Goal: Leave review/rating

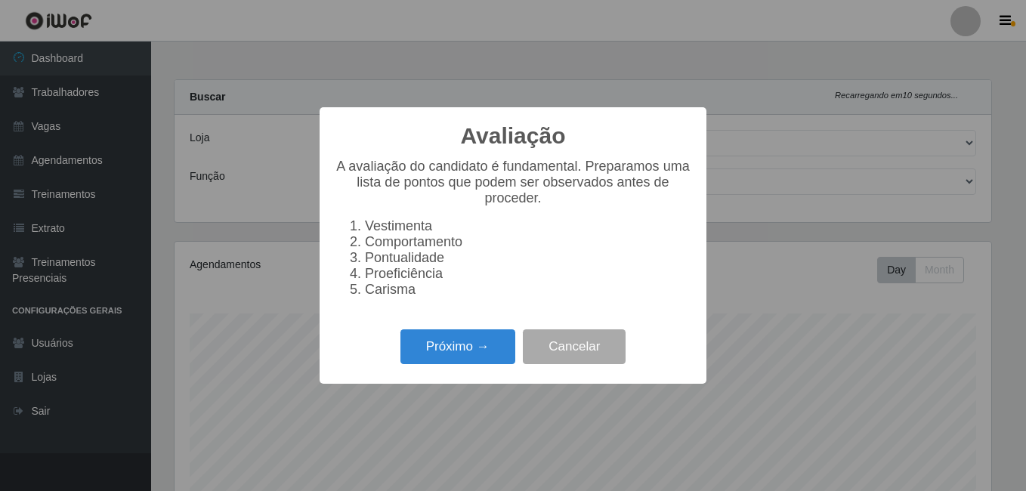
select select "471"
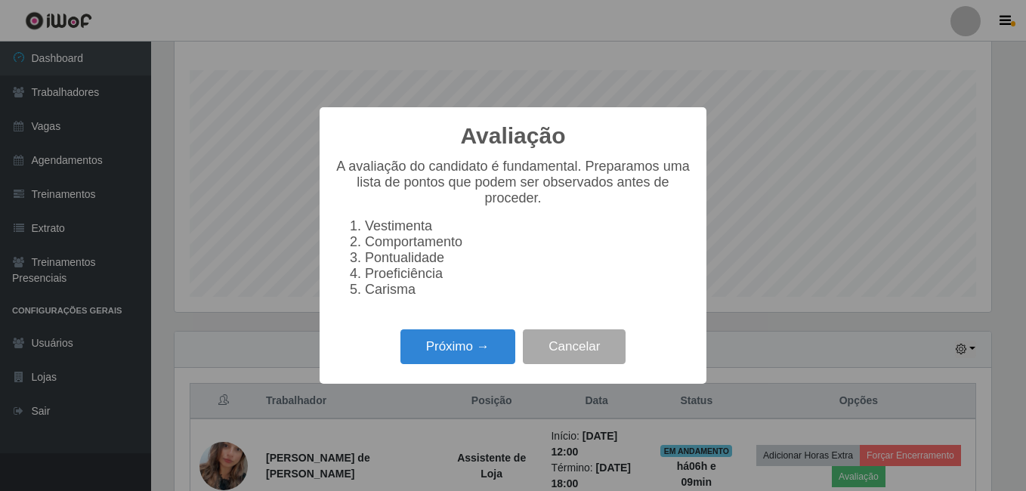
scroll to position [314, 817]
click at [466, 364] on button "Próximo →" at bounding box center [458, 347] width 115 height 36
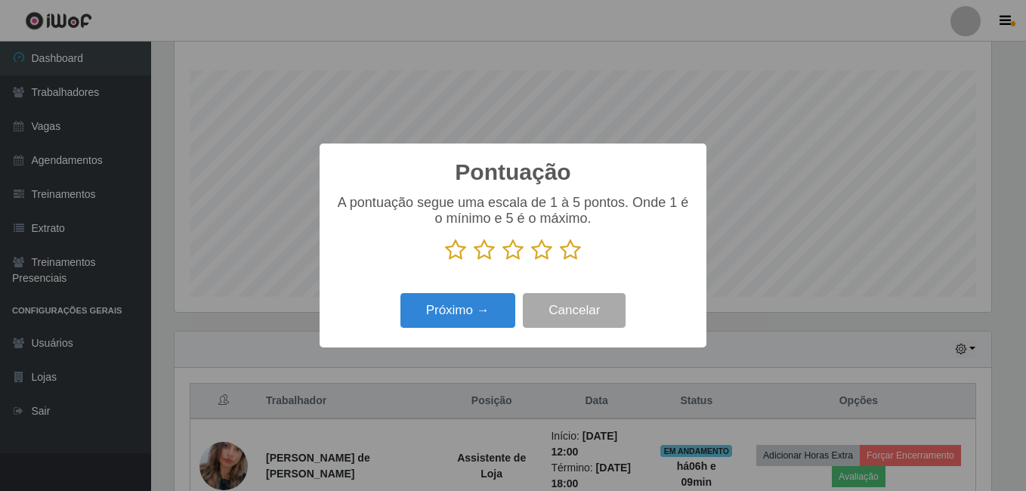
click at [578, 255] on icon at bounding box center [570, 250] width 21 height 23
click at [560, 261] on input "radio" at bounding box center [560, 261] width 0 height 0
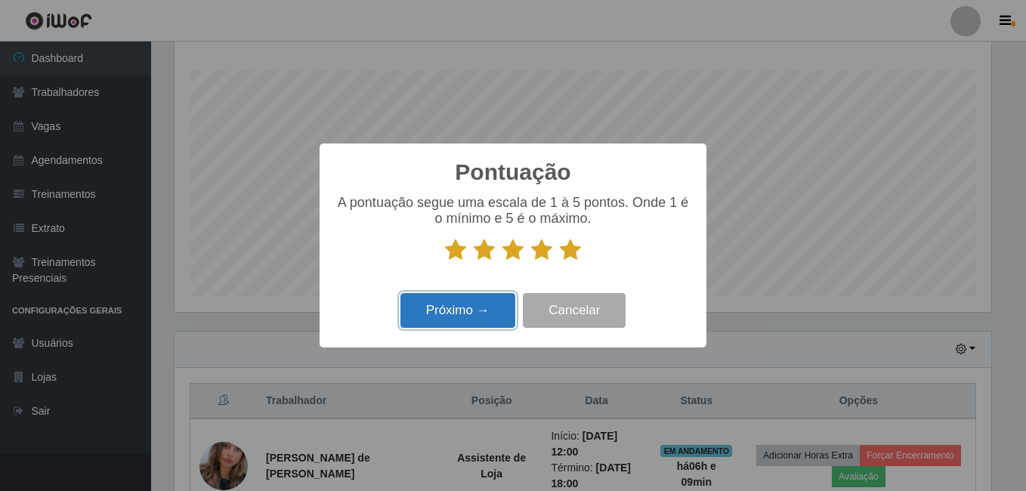
click at [466, 310] on button "Próximo →" at bounding box center [458, 311] width 115 height 36
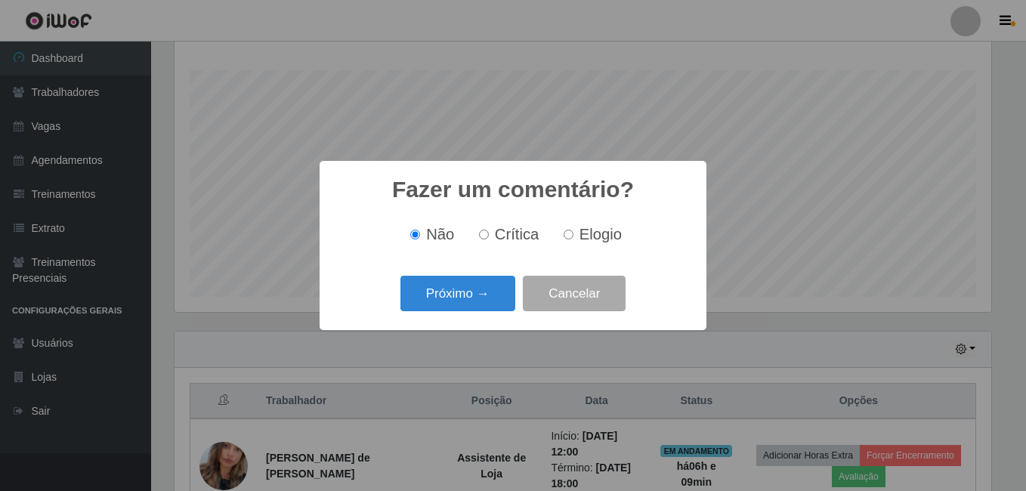
click at [572, 237] on input "Elogio" at bounding box center [569, 235] width 10 height 10
radio input "true"
click at [475, 294] on button "Próximo →" at bounding box center [458, 294] width 115 height 36
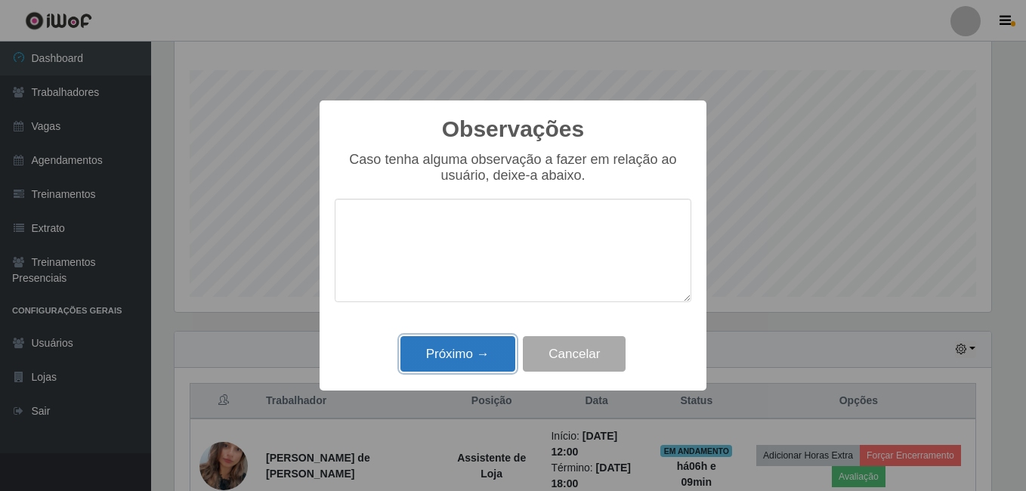
click at [484, 353] on button "Próximo →" at bounding box center [458, 354] width 115 height 36
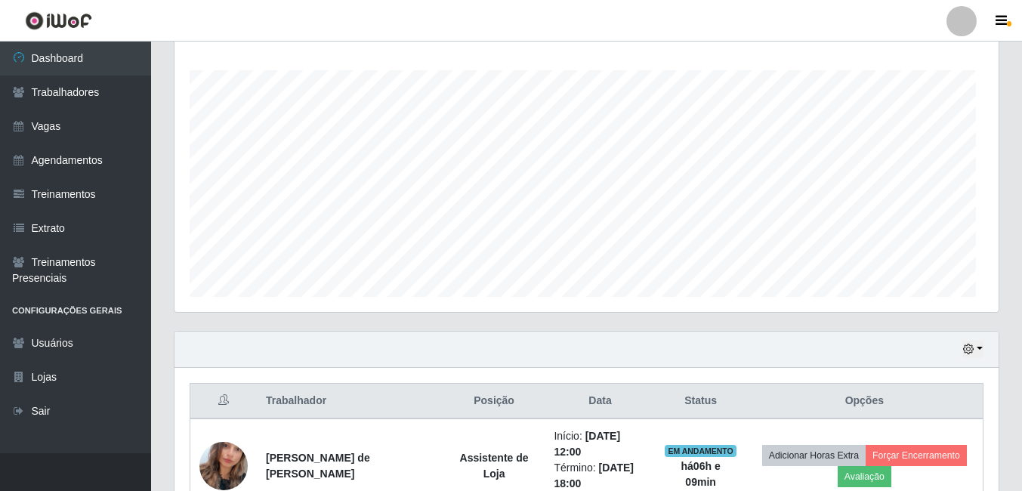
scroll to position [314, 824]
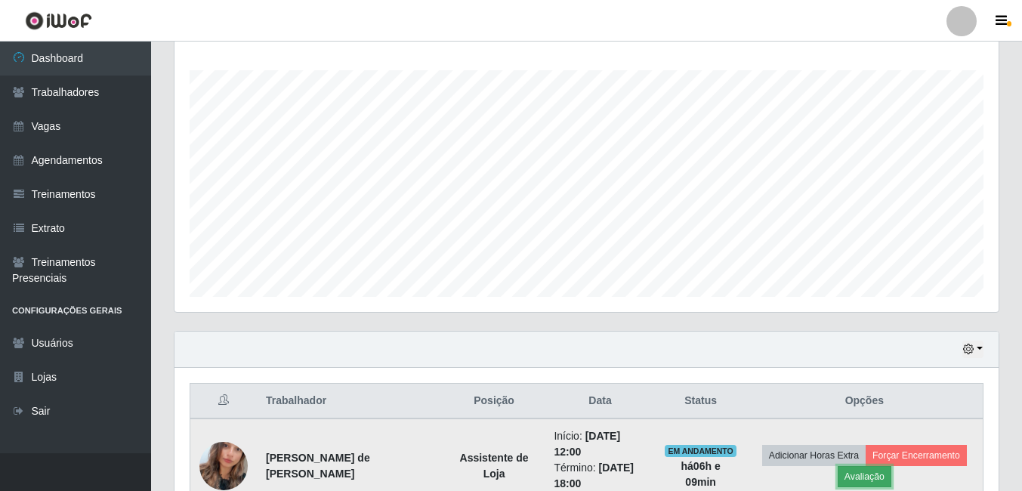
click at [856, 476] on button "Avaliação" at bounding box center [865, 476] width 54 height 21
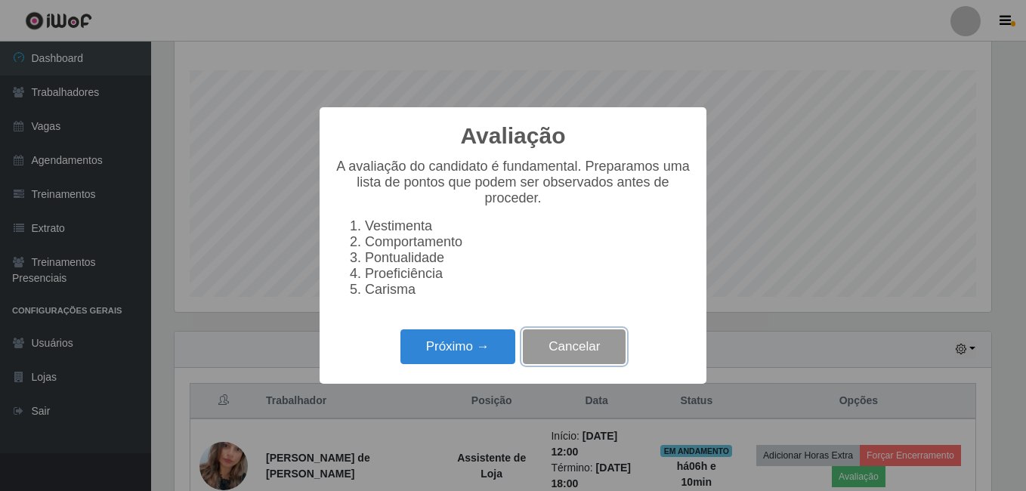
click at [605, 348] on button "Cancelar" at bounding box center [574, 347] width 103 height 36
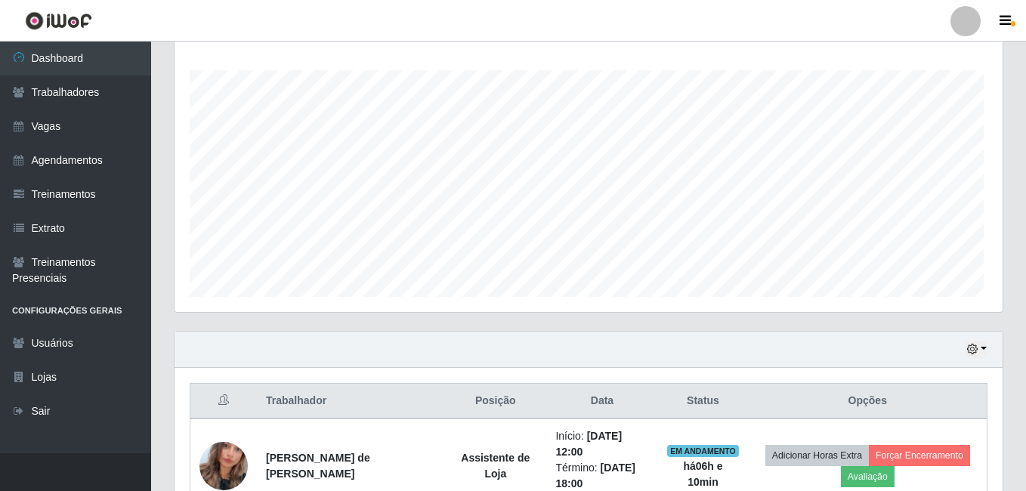
scroll to position [314, 824]
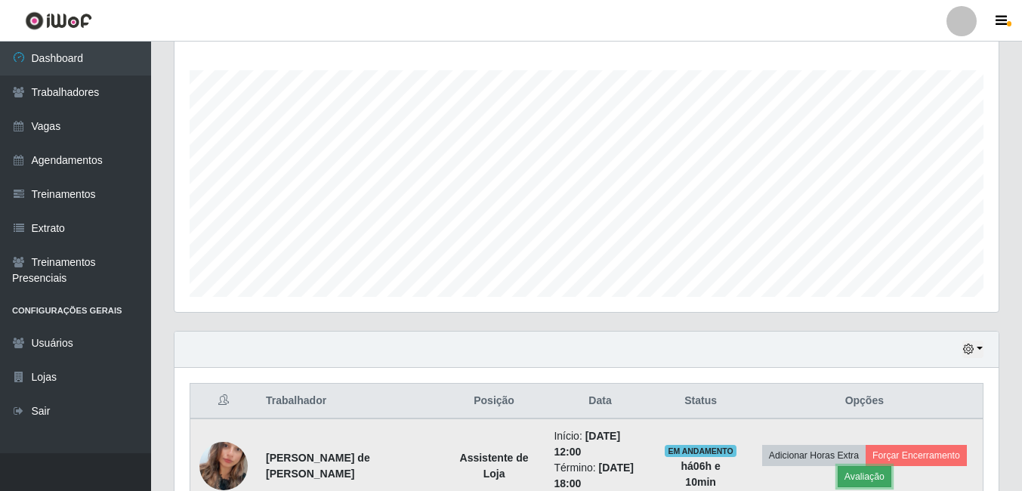
click at [865, 472] on button "Avaliação" at bounding box center [865, 476] width 54 height 21
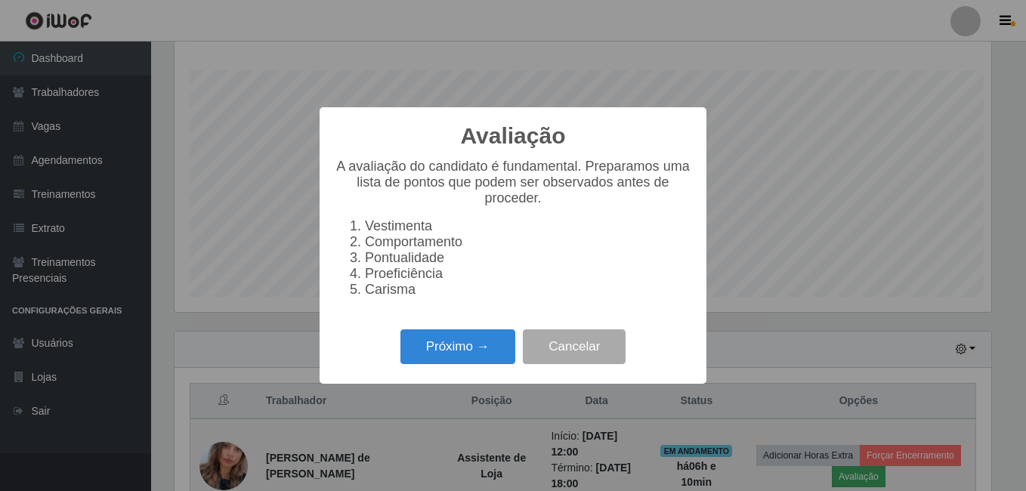
scroll to position [314, 817]
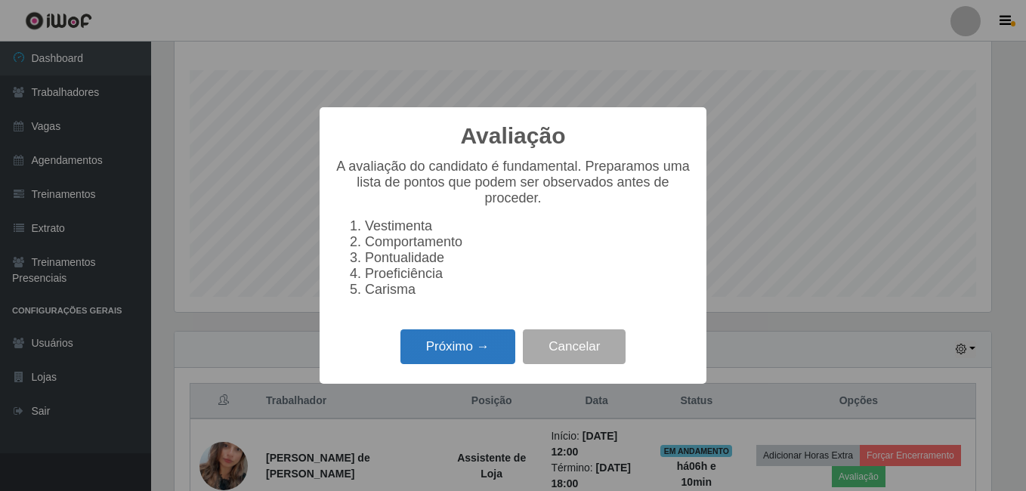
click at [467, 357] on button "Próximo →" at bounding box center [458, 347] width 115 height 36
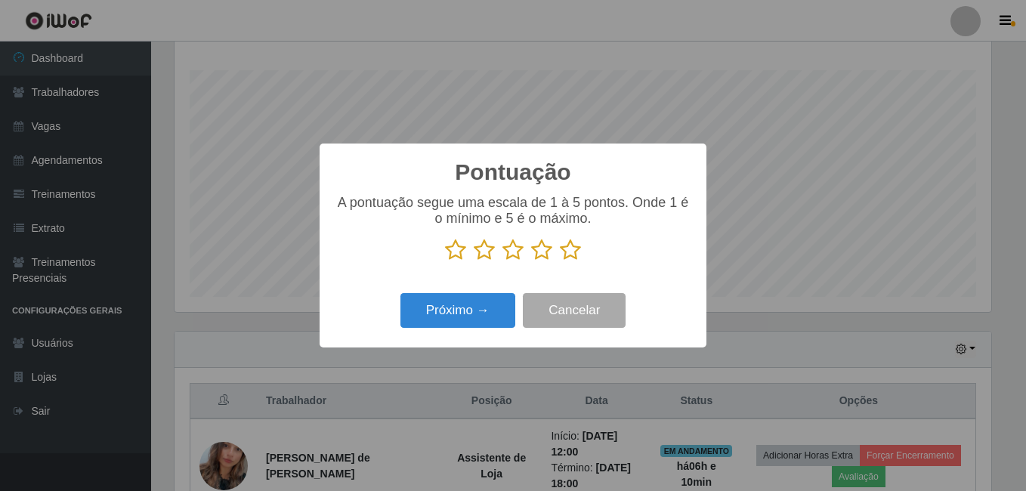
click at [564, 249] on icon at bounding box center [570, 250] width 21 height 23
click at [560, 261] on input "radio" at bounding box center [560, 261] width 0 height 0
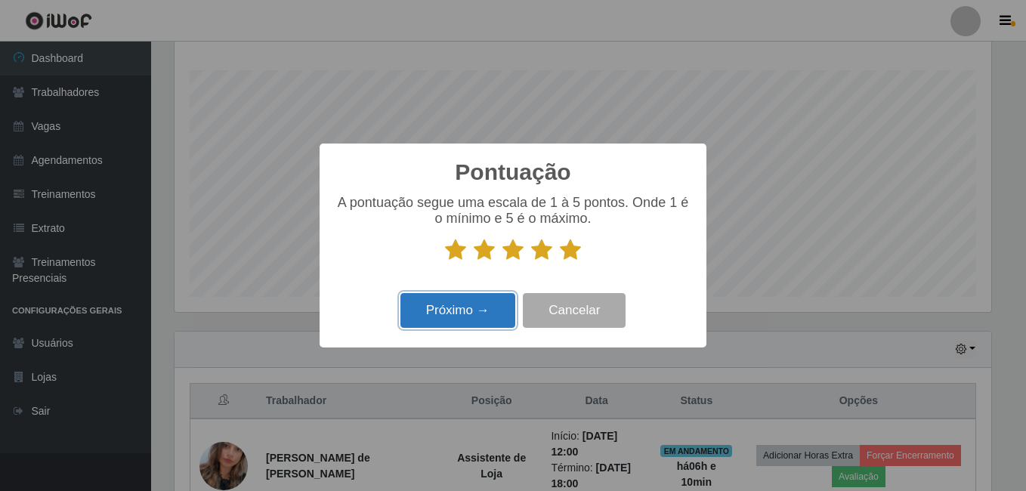
click at [461, 312] on button "Próximo →" at bounding box center [458, 311] width 115 height 36
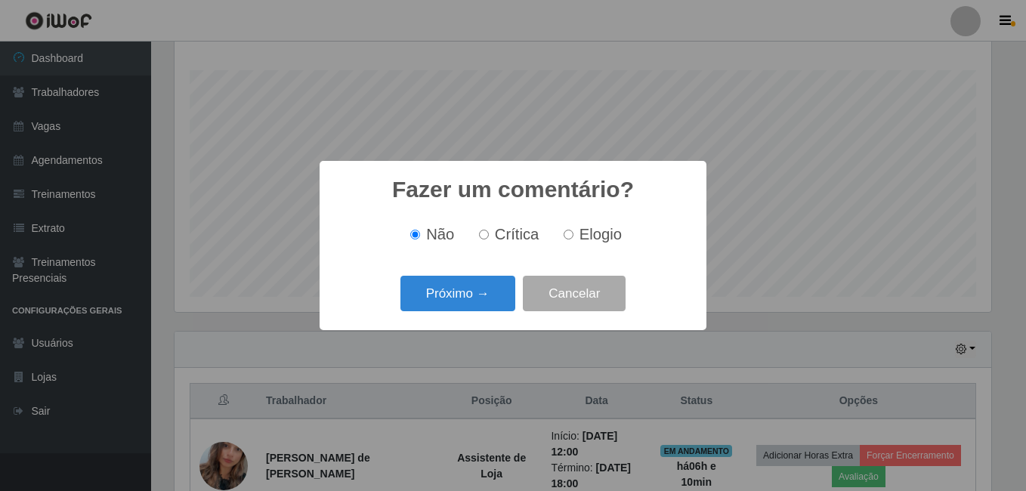
click at [566, 234] on input "Elogio" at bounding box center [569, 235] width 10 height 10
radio input "true"
click at [418, 236] on input "Não" at bounding box center [415, 235] width 10 height 10
radio input "true"
click at [449, 294] on button "Próximo →" at bounding box center [458, 294] width 115 height 36
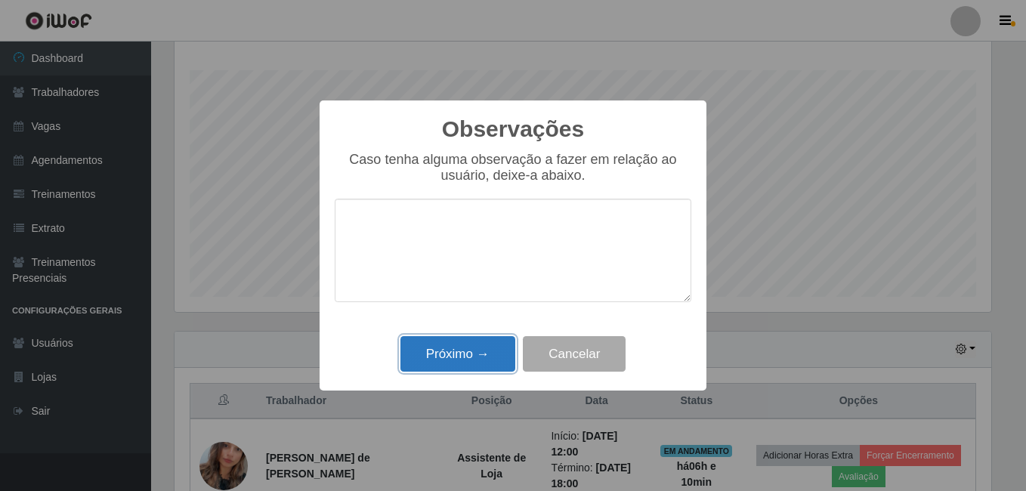
click at [478, 352] on button "Próximo →" at bounding box center [458, 354] width 115 height 36
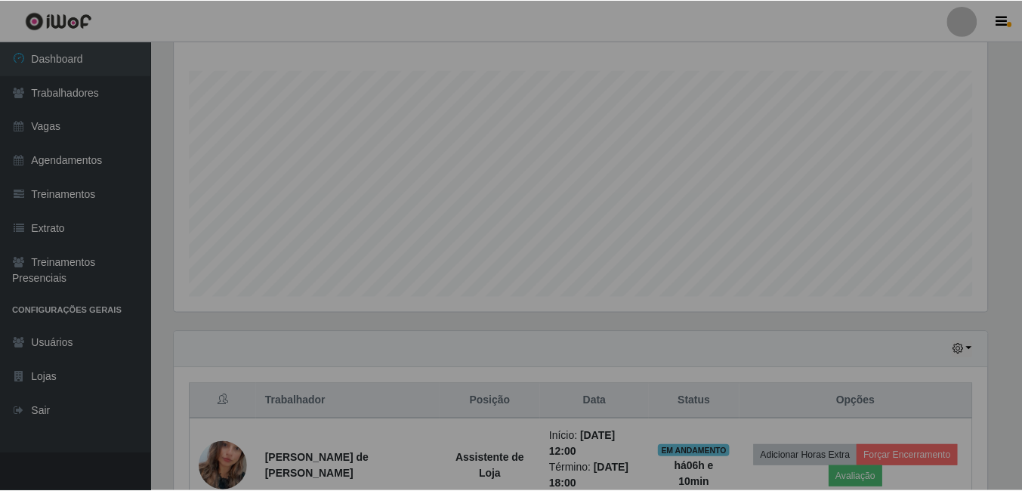
scroll to position [314, 824]
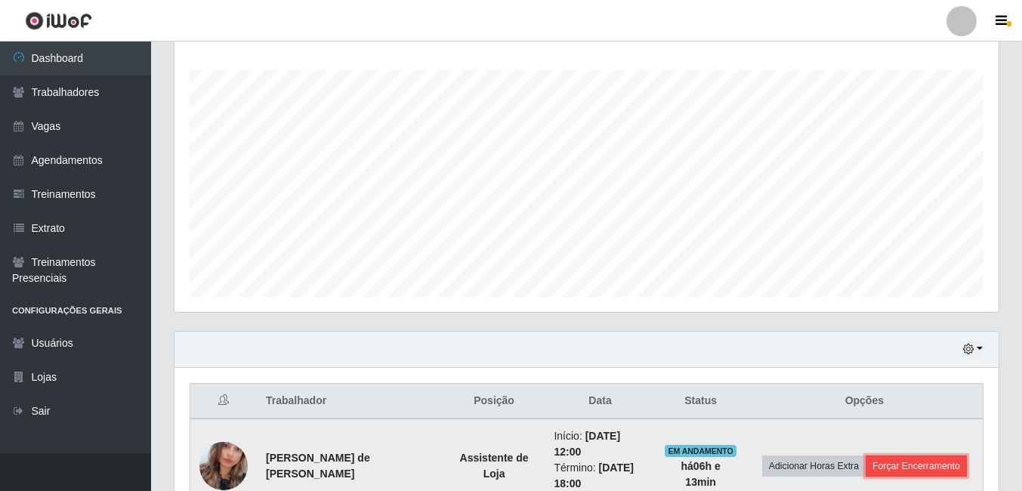
click at [908, 472] on button "Forçar Encerramento" at bounding box center [916, 466] width 101 height 21
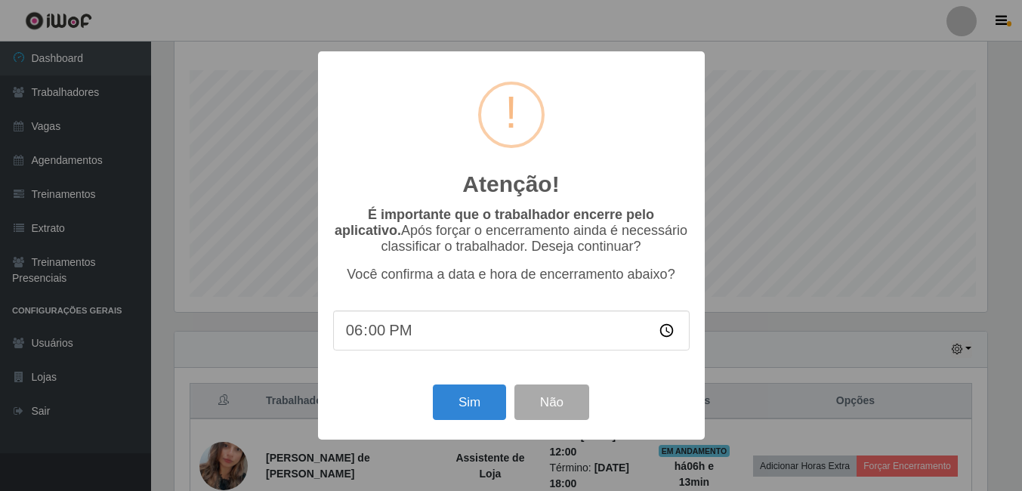
scroll to position [314, 817]
click at [497, 404] on button "Sim" at bounding box center [471, 403] width 73 height 36
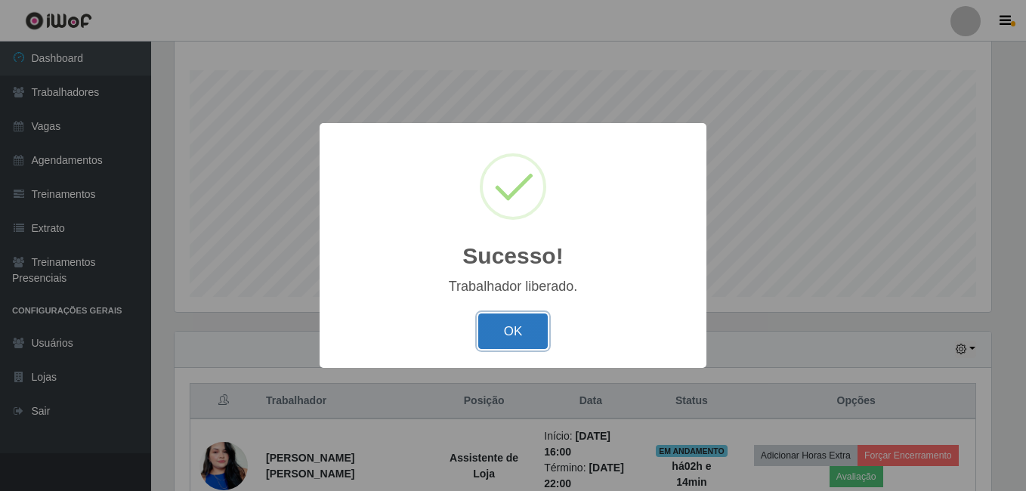
click at [515, 332] on button "OK" at bounding box center [513, 332] width 70 height 36
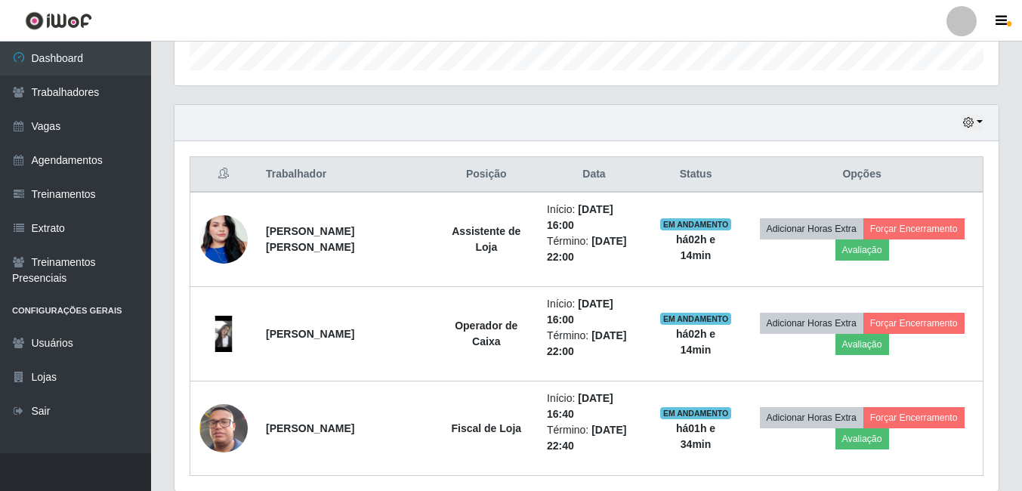
scroll to position [527, 0]
